Goal: Transaction & Acquisition: Purchase product/service

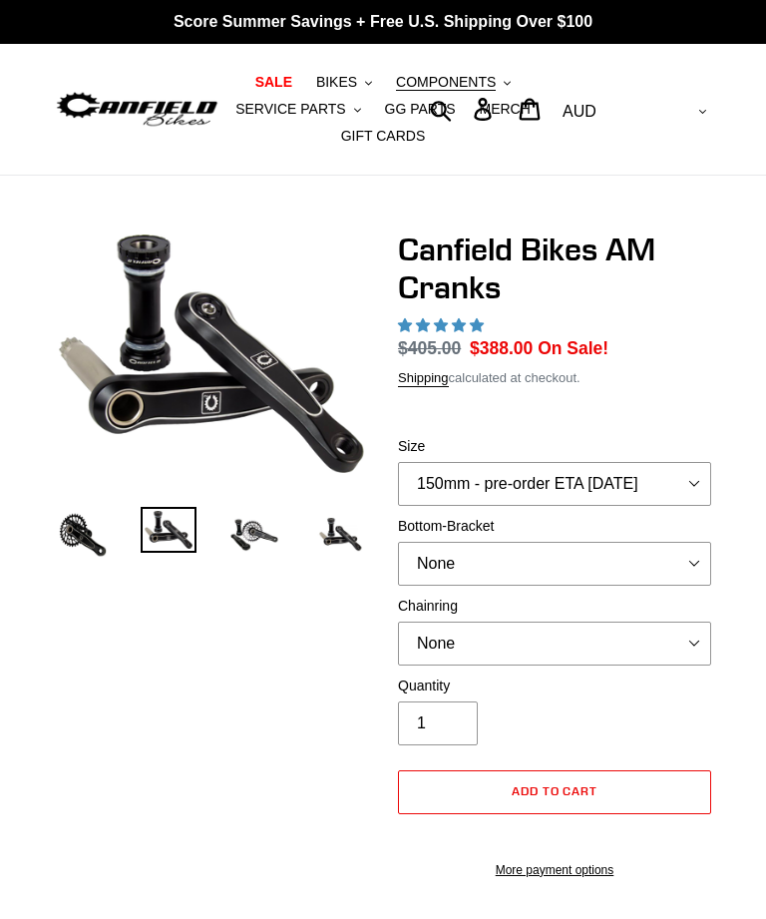
select select "highest-rating"
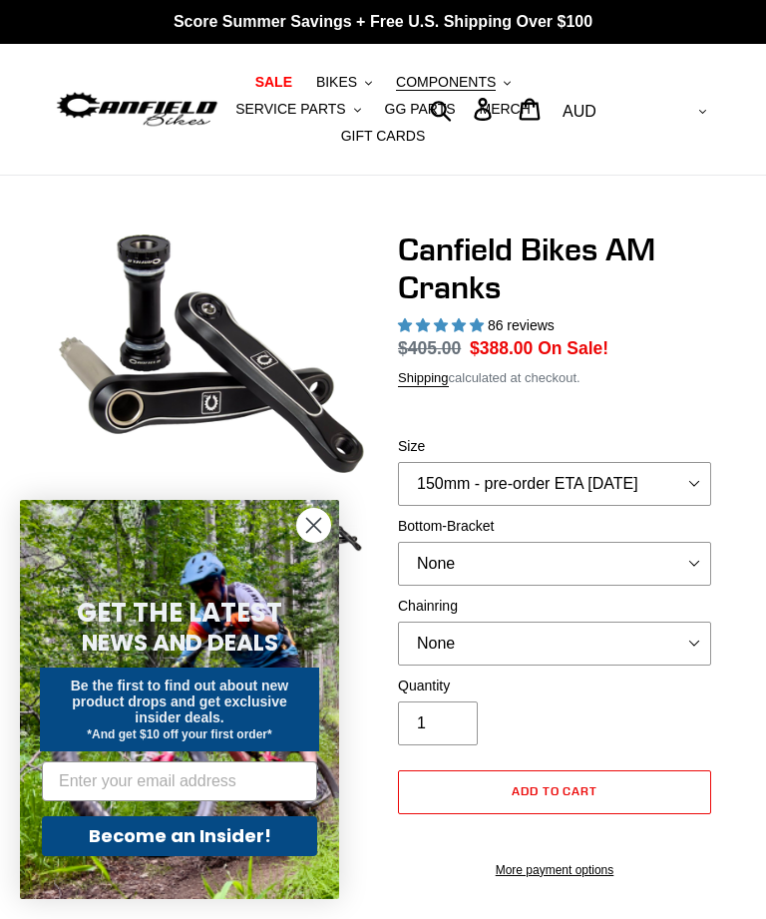
click at [318, 525] on circle "Close dialog" at bounding box center [313, 525] width 33 height 33
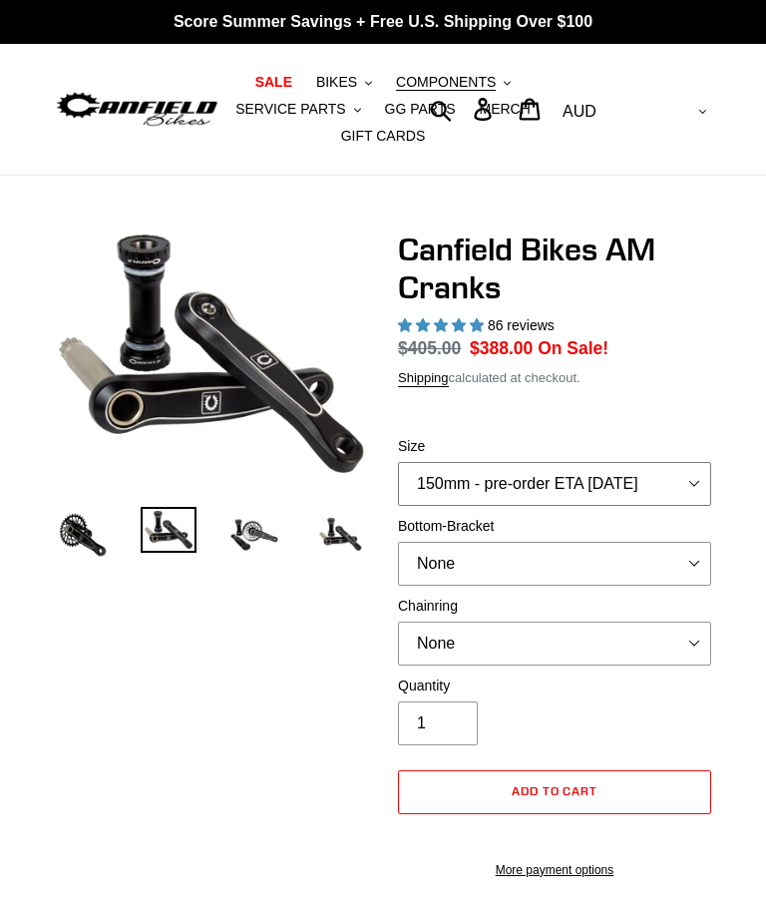
click at [668, 477] on select "150mm - pre-order ETA 9/30/25 155mm - pre-order ETA 9/30/25 160mm - pre-order E…" at bounding box center [554, 484] width 313 height 44
click at [256, 538] on img at bounding box center [254, 535] width 56 height 56
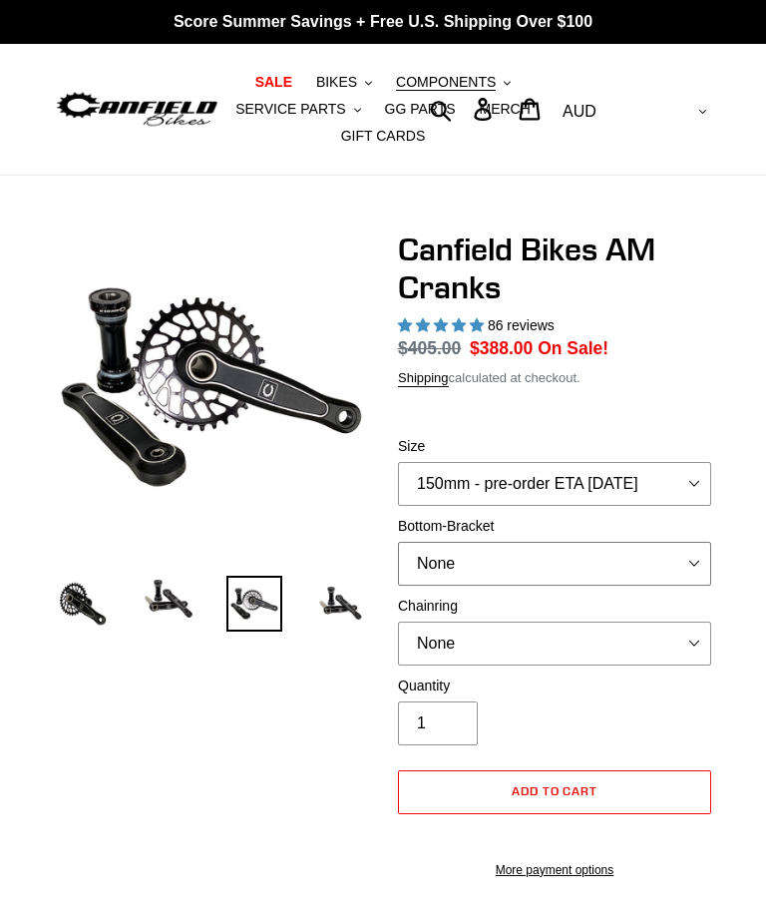
click at [669, 561] on select "None BSA Threaded 68/73mm Press Fit PF92" at bounding box center [554, 564] width 313 height 44
select select "BSA Threaded 68/73mm"
click at [606, 649] on select "None 30t Round (Boost 148) 30t Oval (Boost 148) 32t Round (Boost 148) 32t Oval …" at bounding box center [554, 643] width 313 height 44
select select "34t Round (Boost 148)"
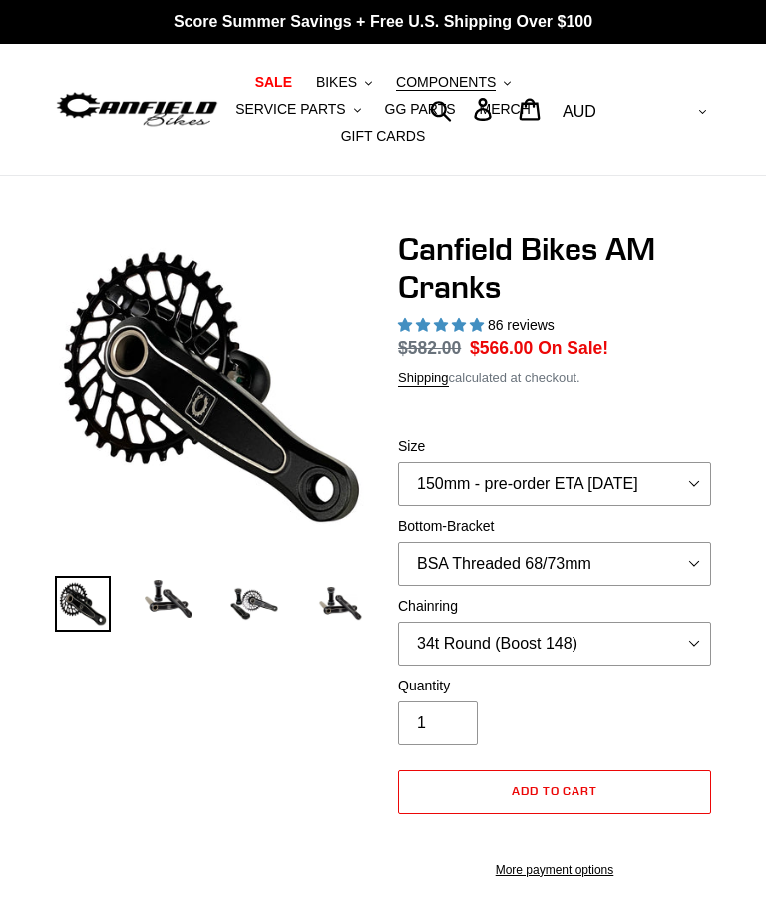
click at [455, 84] on span "COMPONENTS" at bounding box center [446, 82] width 100 height 17
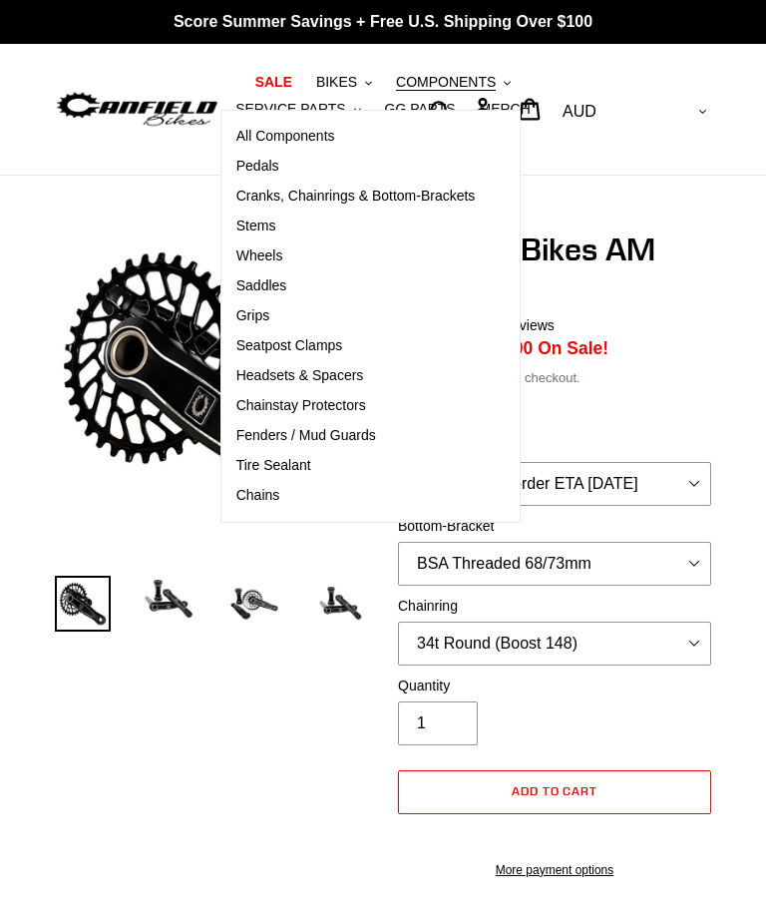
click at [348, 84] on span "BIKES" at bounding box center [336, 82] width 41 height 17
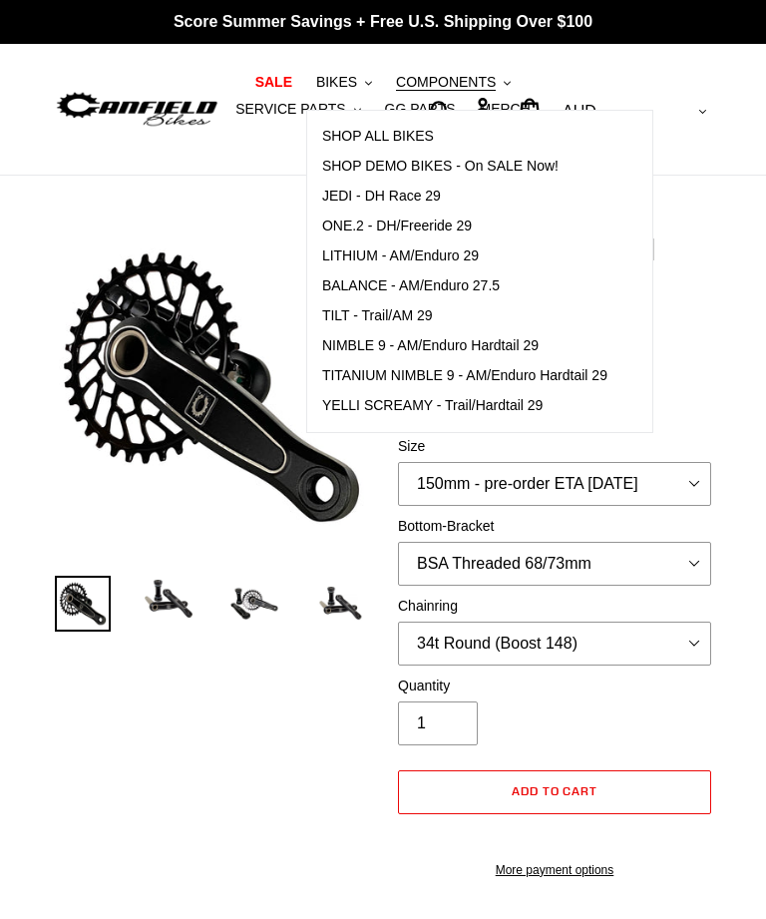
click at [414, 135] on span "SHOP ALL BIKES" at bounding box center [378, 136] width 112 height 17
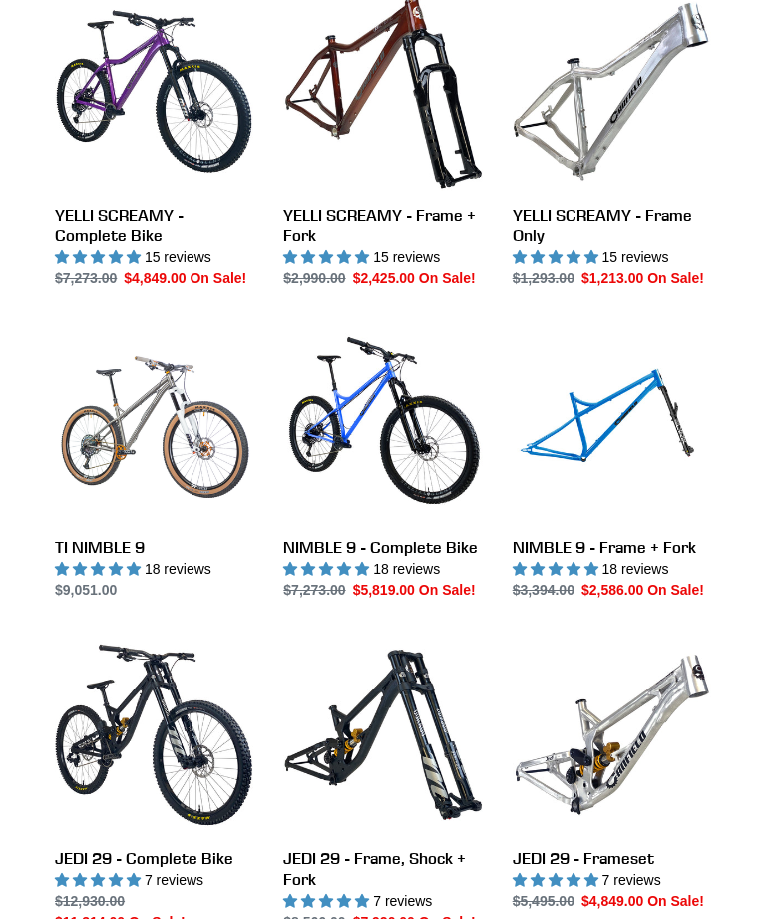
scroll to position [1263, 0]
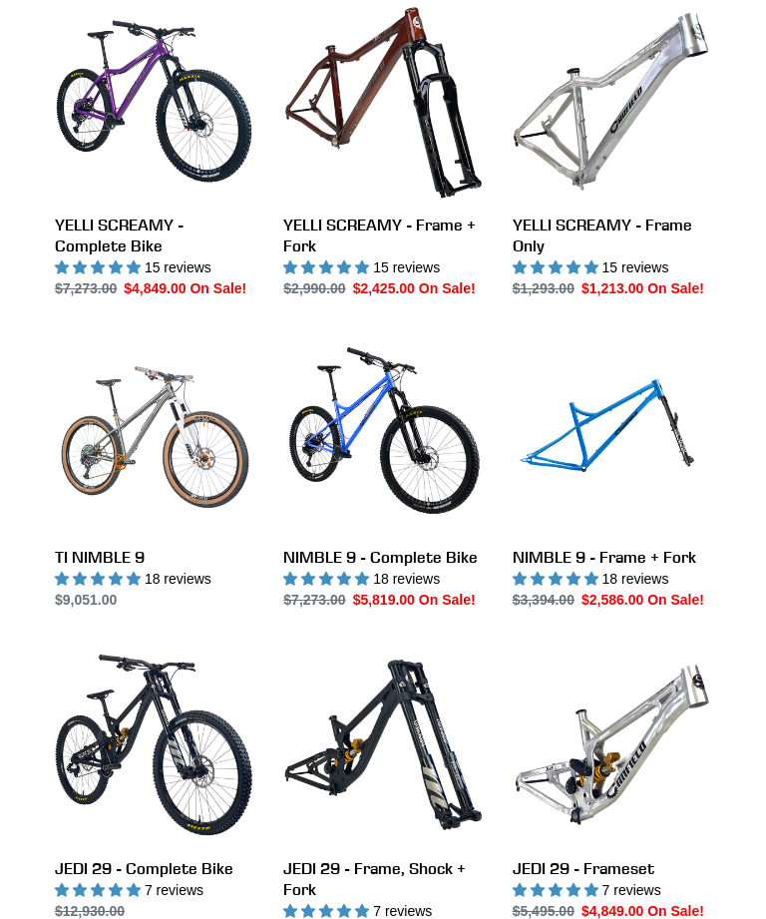
click at [631, 135] on link "YELLI SCREAMY - Frame Only" at bounding box center [612, 150] width 198 height 297
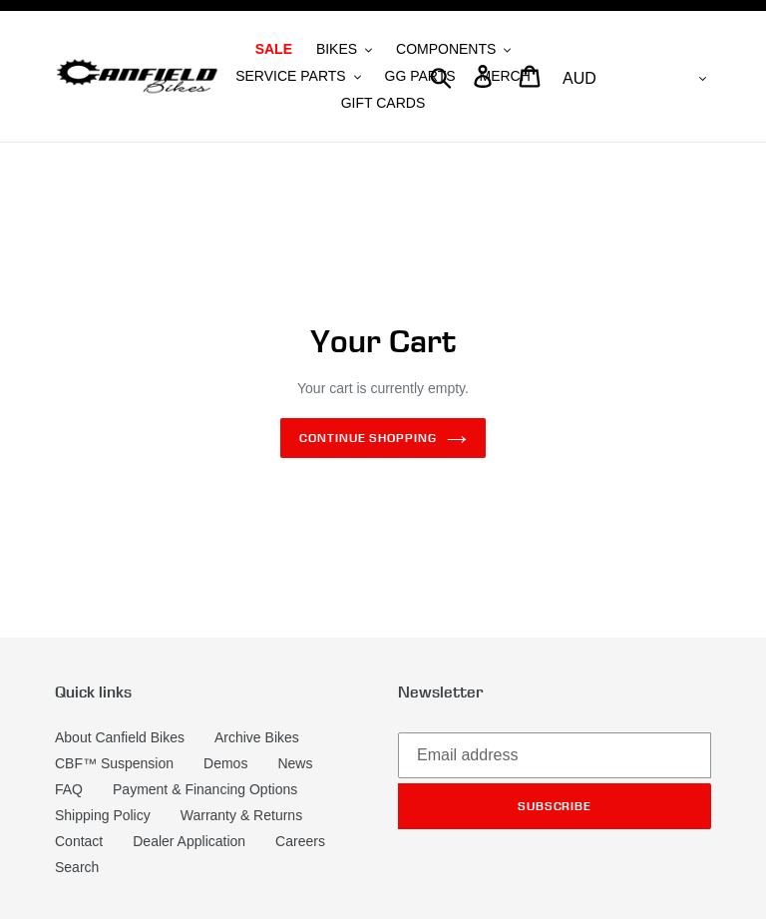
click at [417, 431] on link "Continue shopping" at bounding box center [382, 438] width 205 height 40
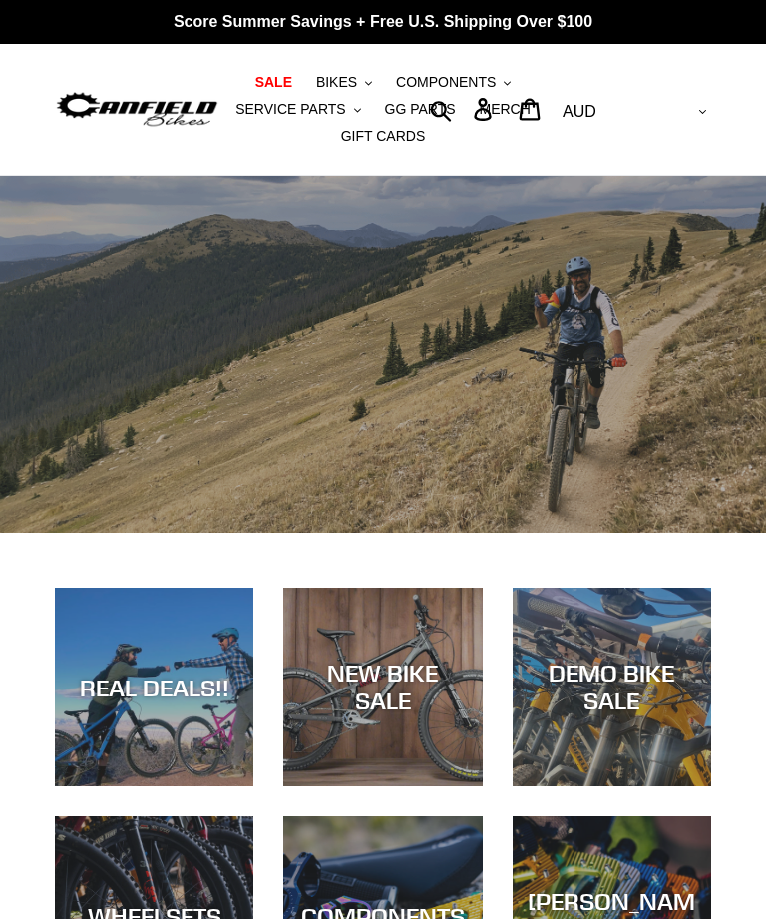
click at [455, 79] on span "COMPONENTS" at bounding box center [446, 82] width 100 height 17
